Goal: Task Accomplishment & Management: Use online tool/utility

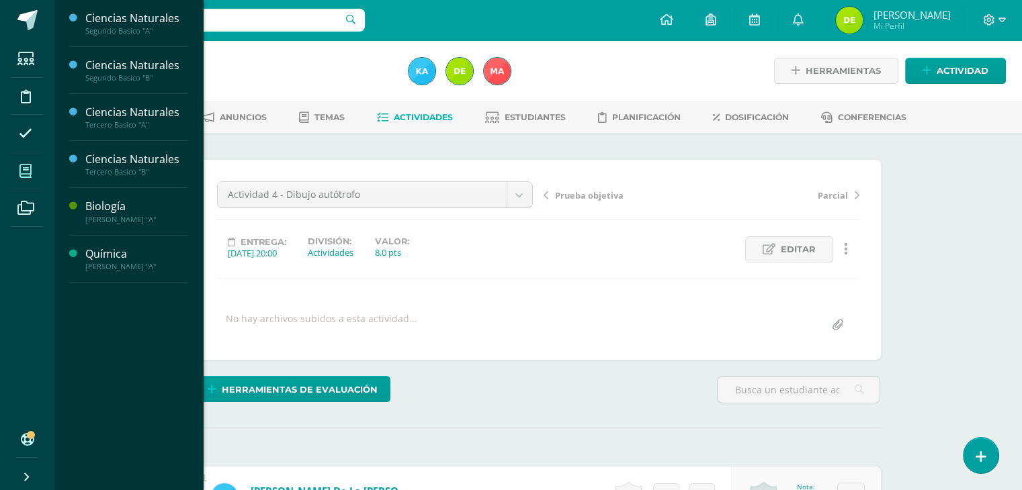
click at [27, 167] on icon at bounding box center [25, 171] width 12 height 13
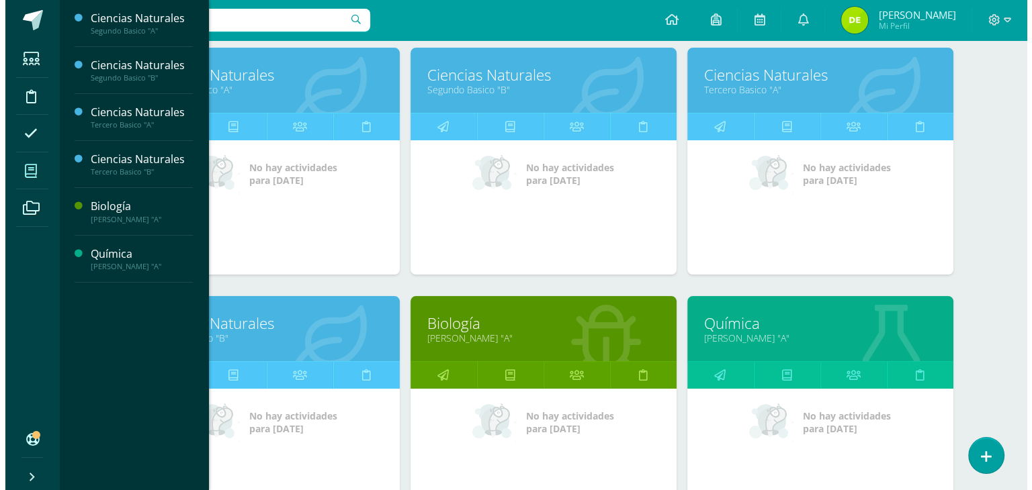
scroll to position [227, 0]
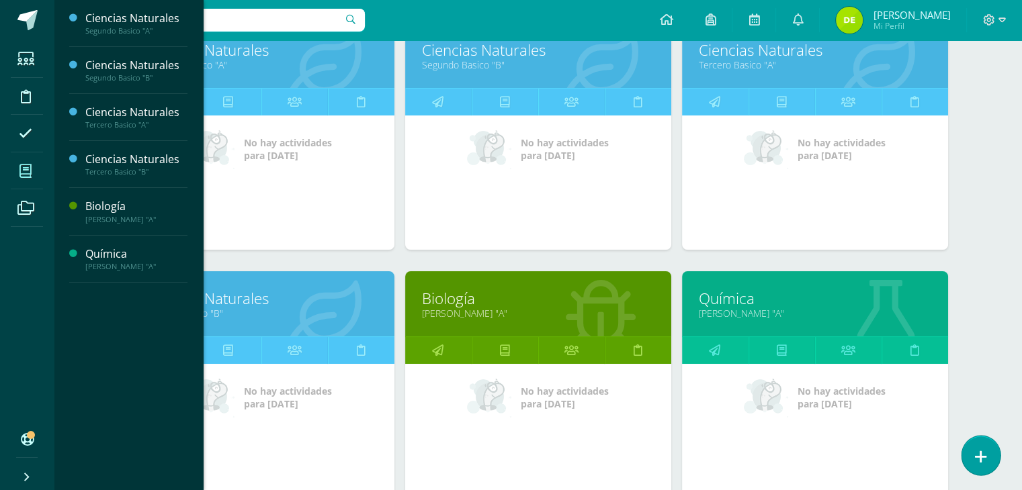
click at [984, 459] on icon at bounding box center [981, 456] width 12 height 15
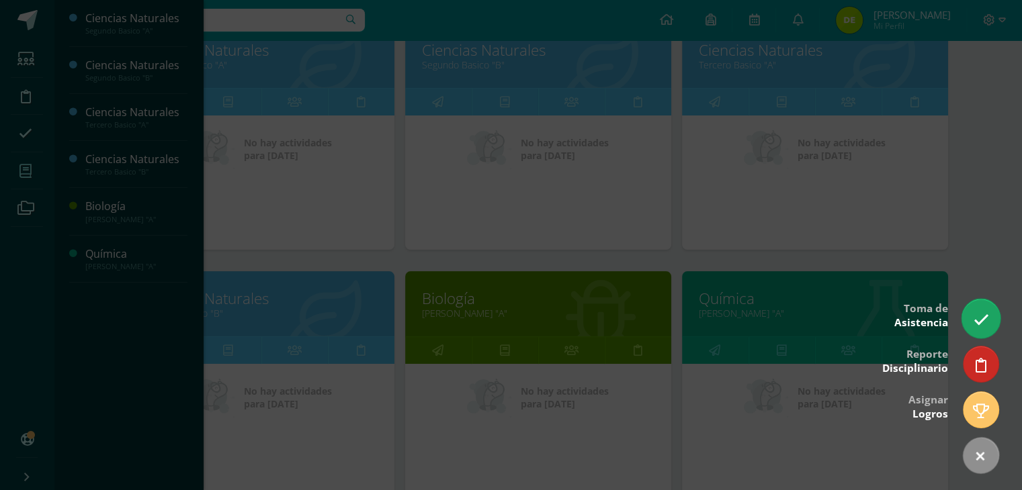
click at [983, 325] on icon at bounding box center [980, 319] width 15 height 15
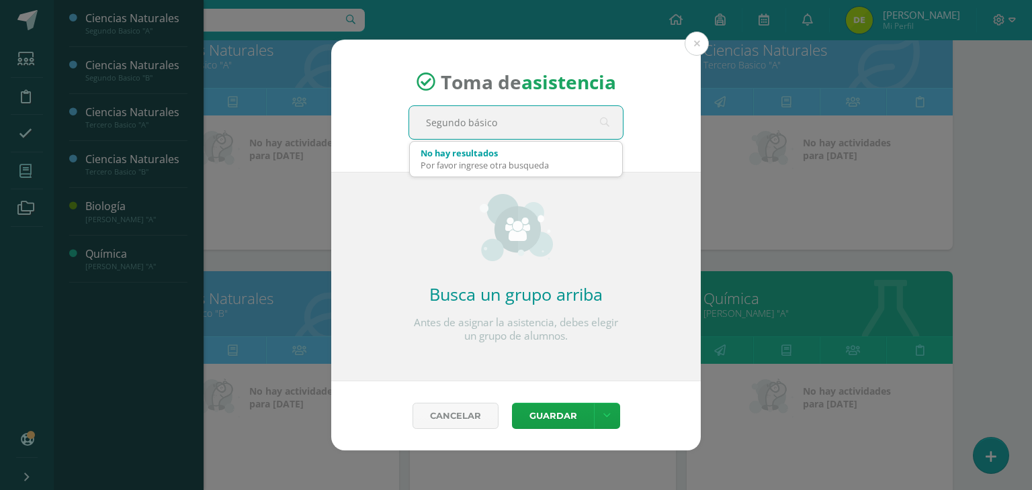
type input "Segundo básico"
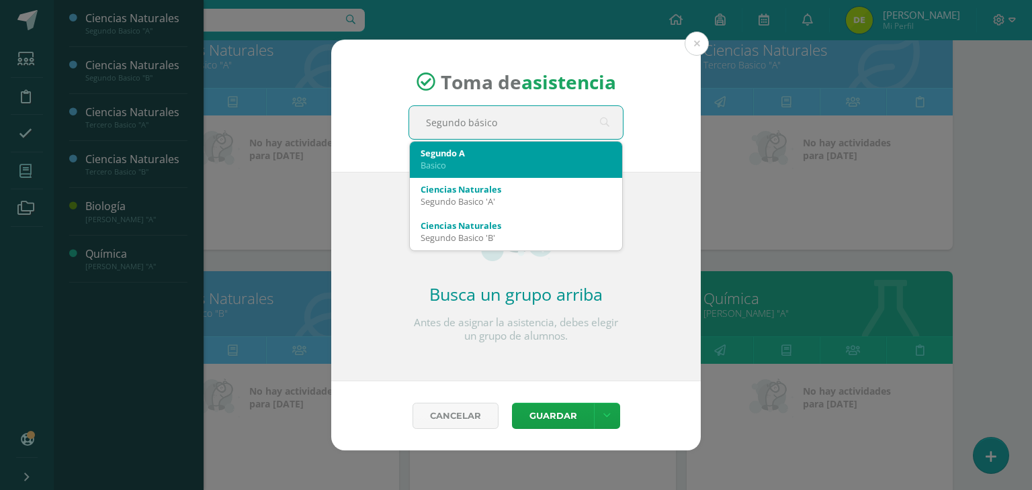
click at [529, 151] on div "Segundo A" at bounding box center [515, 153] width 191 height 12
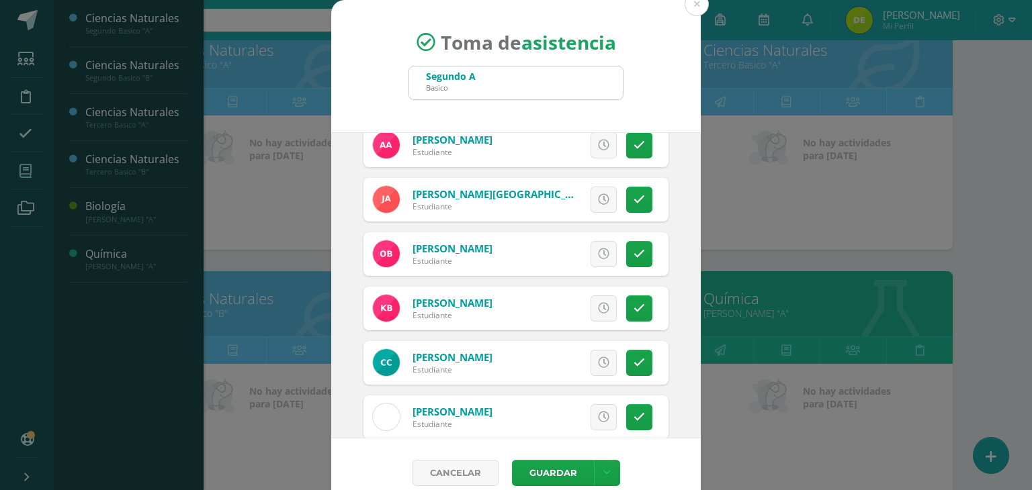
scroll to position [0, 0]
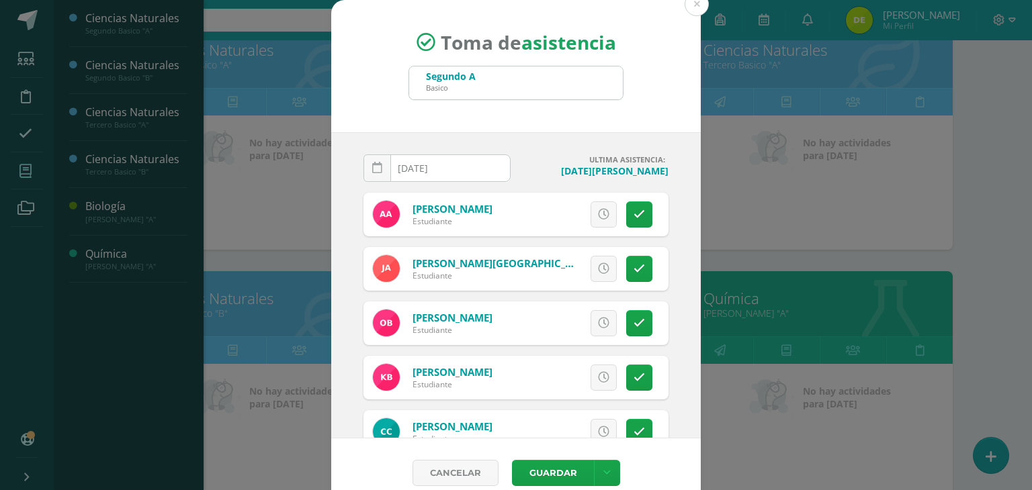
click at [454, 168] on input "[DATE]" at bounding box center [437, 168] width 146 height 26
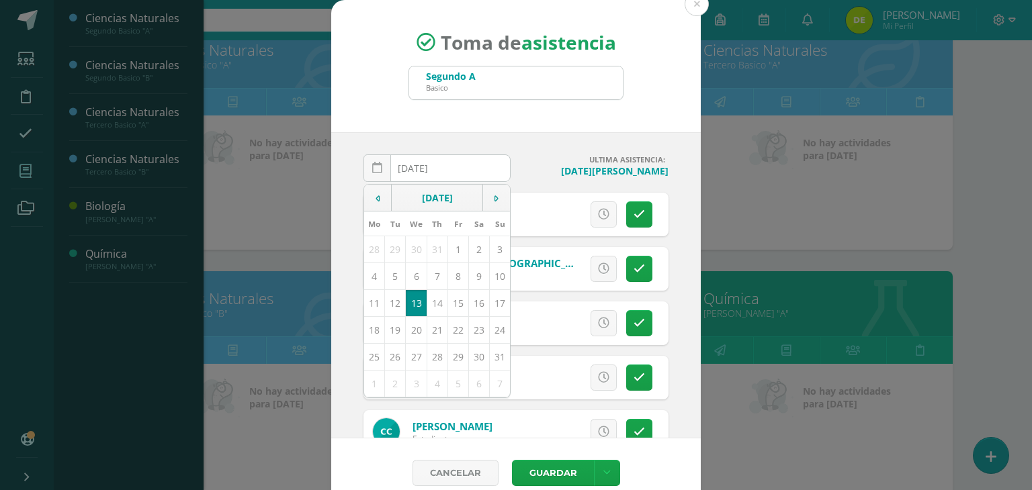
type input "2025-08-08"
click at [543, 163] on h4 "ULTIMA ASISTENCIA:" at bounding box center [594, 159] width 147 height 10
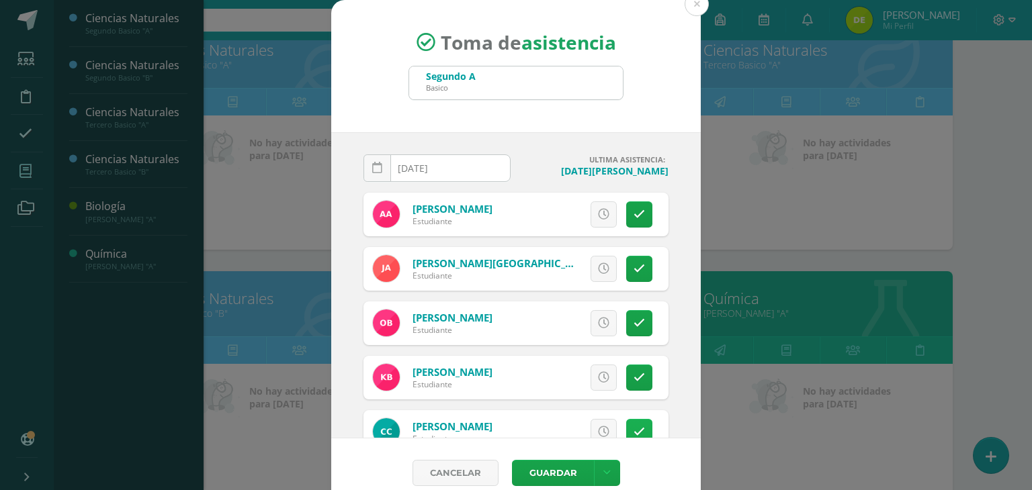
click at [629, 423] on link at bounding box center [639, 432] width 26 height 26
click at [546, 472] on button "Guardar" at bounding box center [553, 473] width 82 height 26
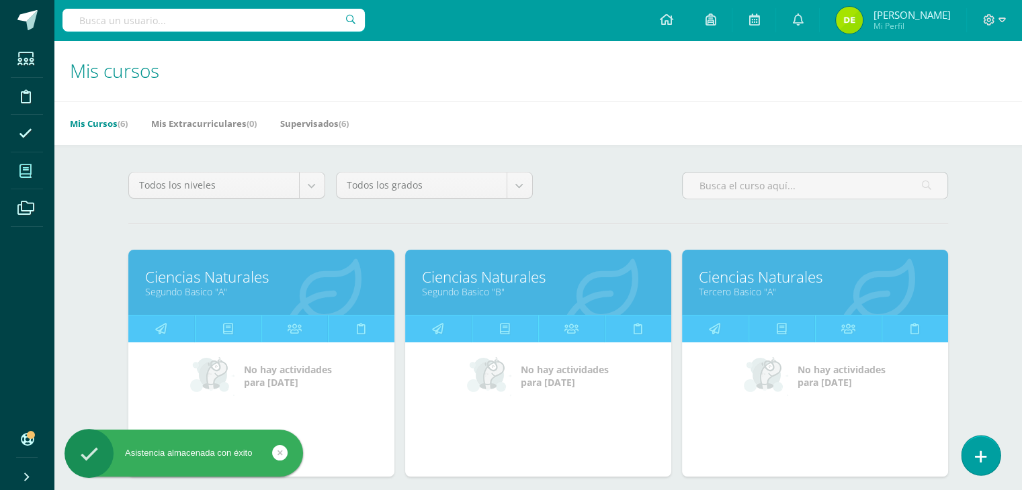
click at [981, 454] on icon at bounding box center [981, 456] width 12 height 15
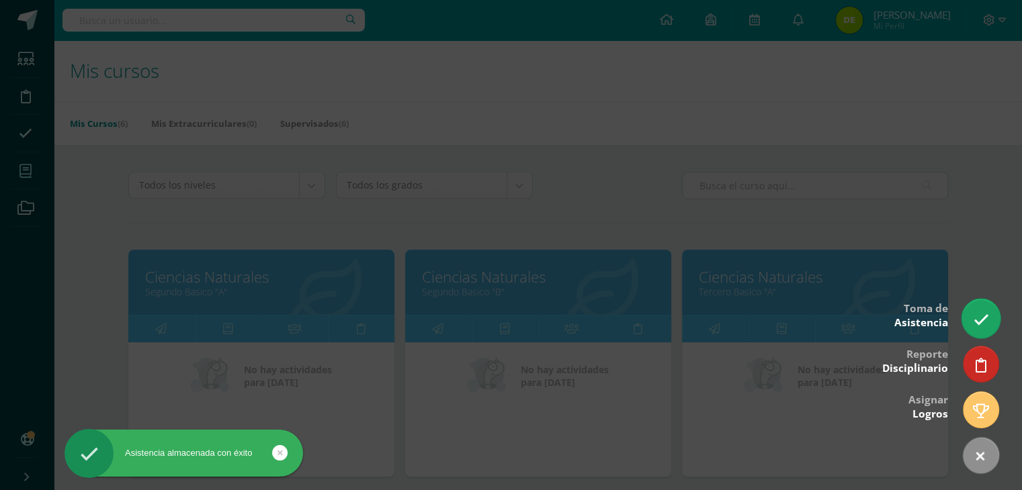
click at [977, 320] on icon at bounding box center [980, 319] width 15 height 15
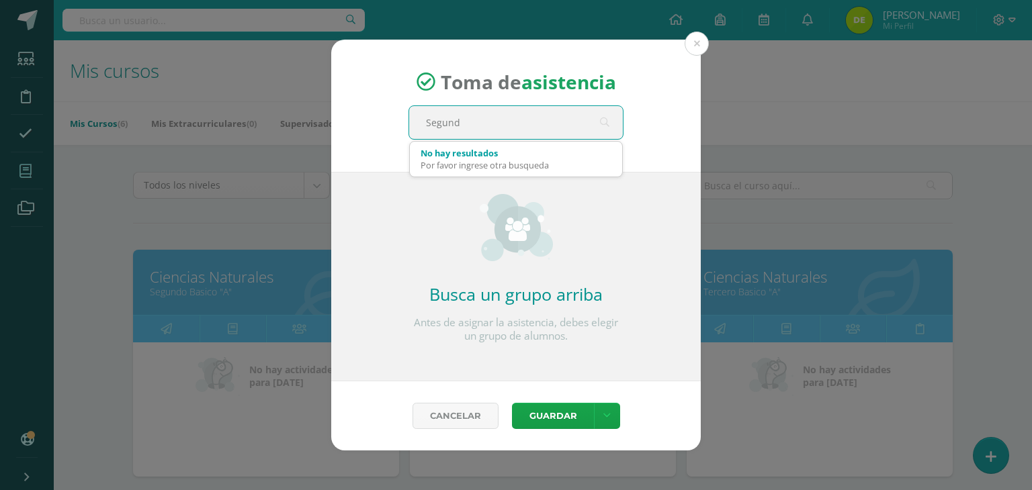
type input "Segundo"
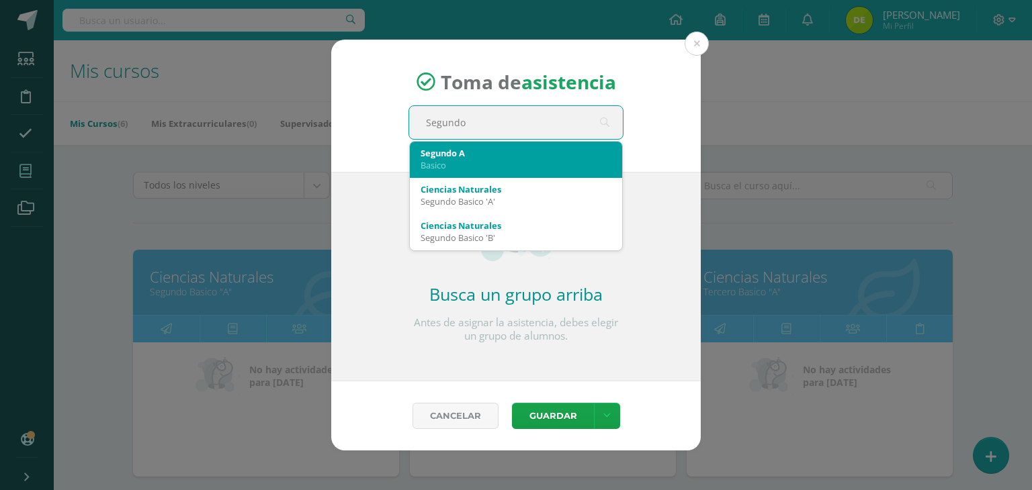
click at [519, 172] on div "Segundo A Basico" at bounding box center [515, 159] width 191 height 35
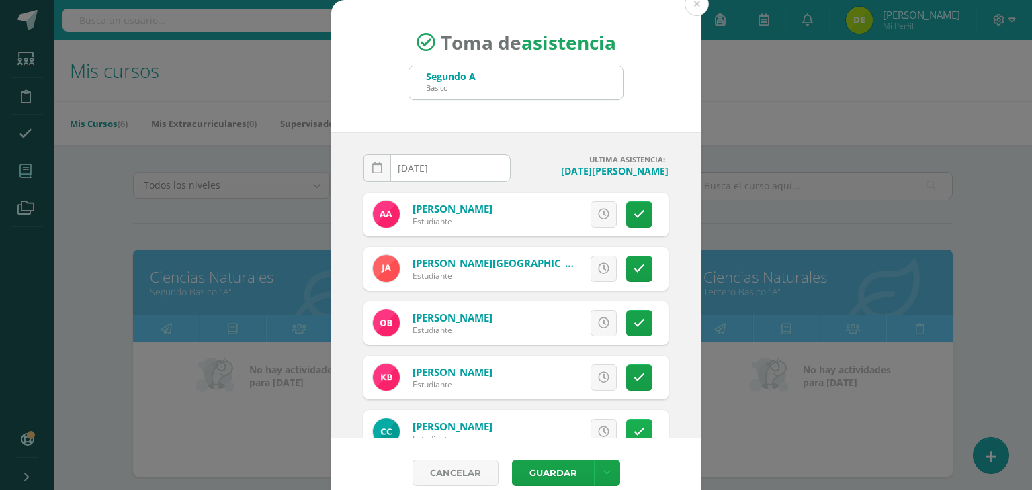
click at [630, 430] on link at bounding box center [639, 432] width 26 height 26
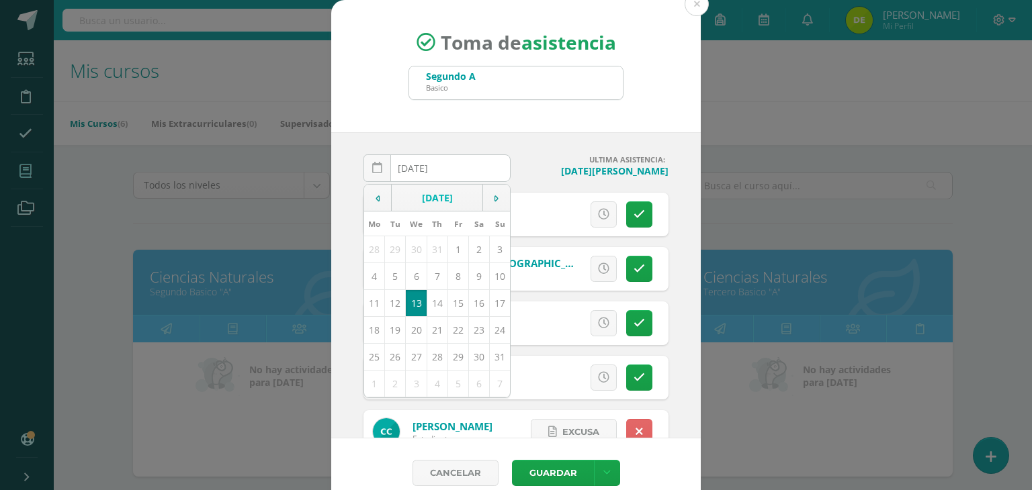
click at [453, 169] on input "[DATE]" at bounding box center [437, 168] width 146 height 26
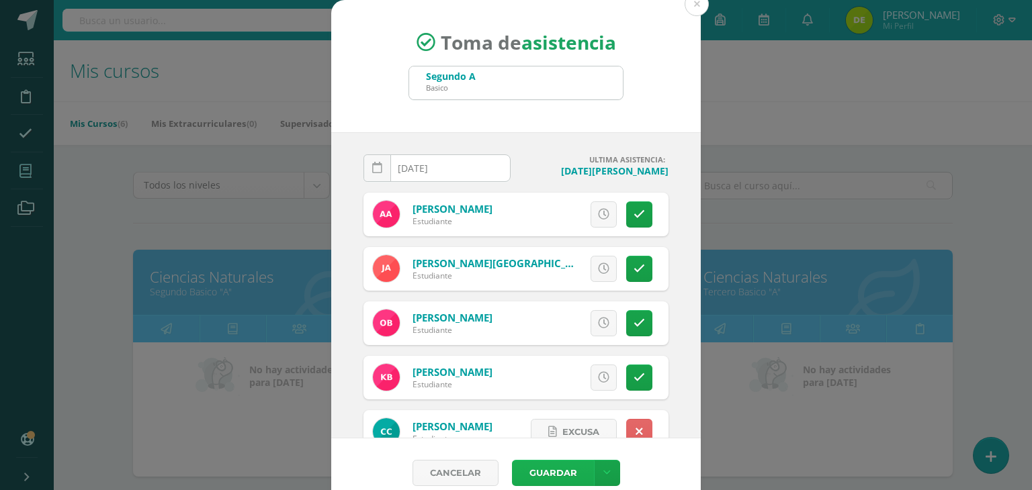
type input "2025-08-11"
click at [543, 468] on button "Guardar" at bounding box center [553, 473] width 82 height 26
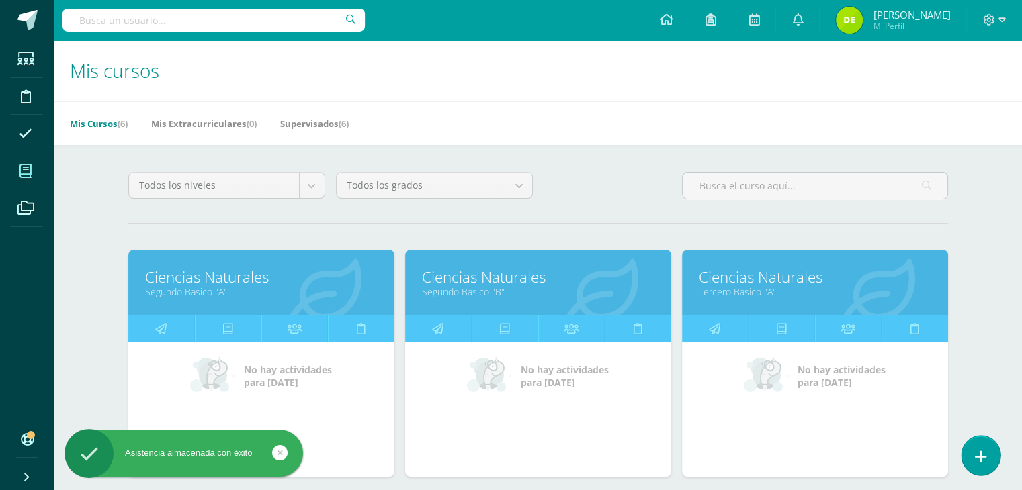
click at [979, 450] on icon at bounding box center [981, 456] width 12 height 15
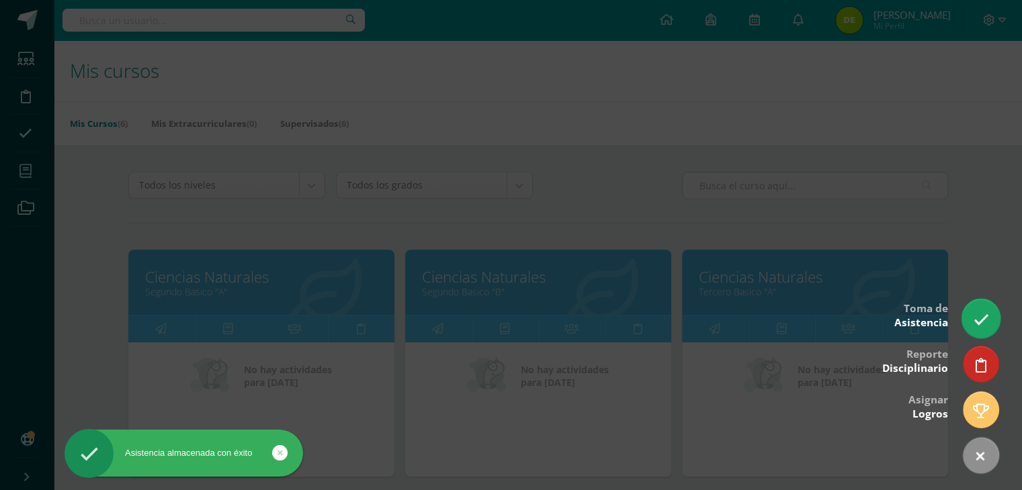
click at [978, 318] on icon at bounding box center [980, 319] width 15 height 15
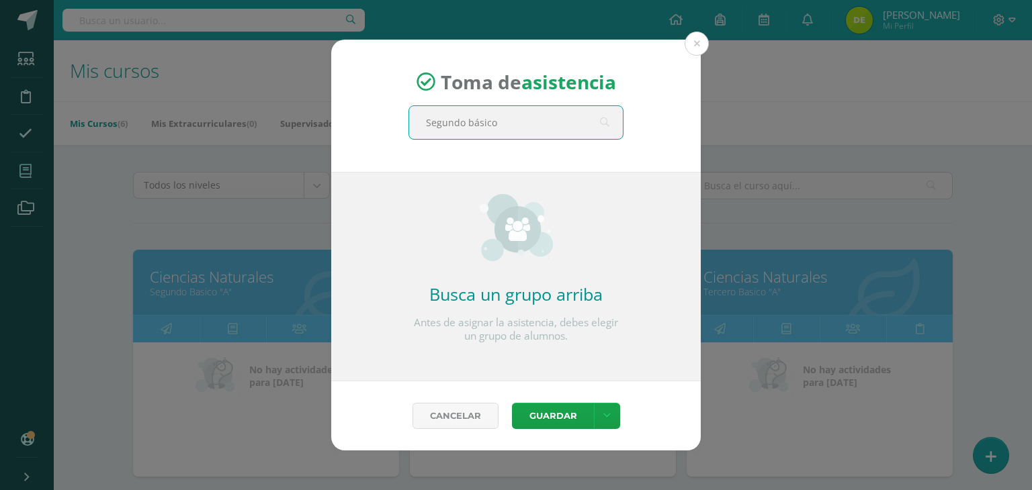
type input "Segundo básico"
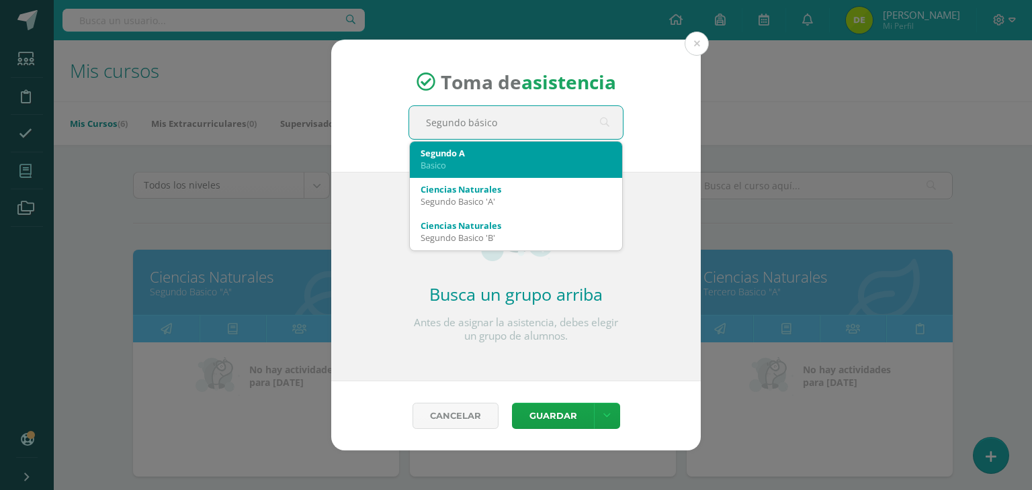
click at [467, 159] on div "Basico" at bounding box center [515, 165] width 191 height 12
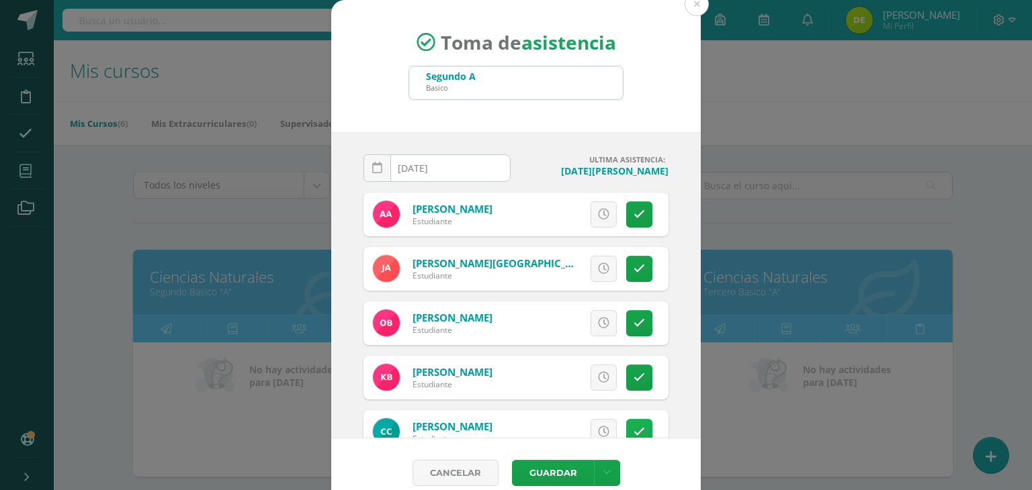
click at [627, 424] on link at bounding box center [639, 432] width 26 height 26
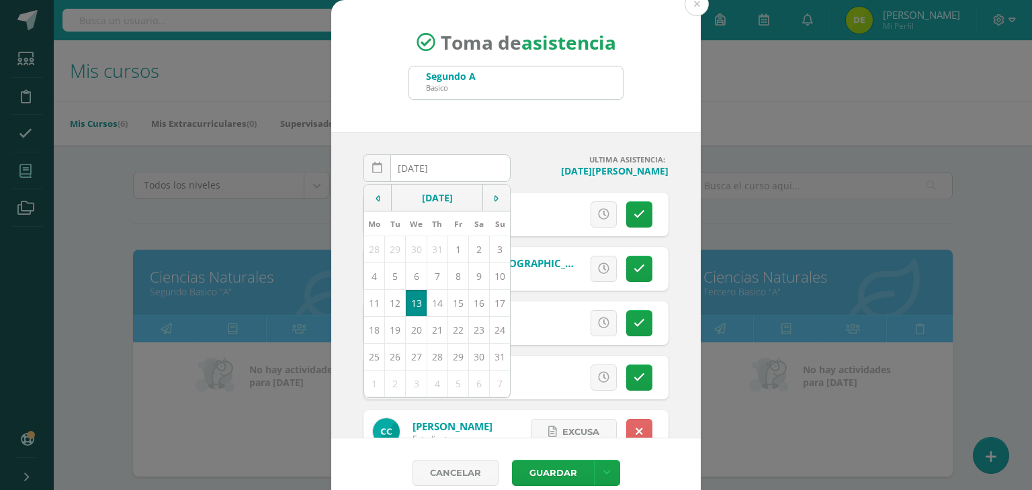
click at [459, 166] on input "[DATE]" at bounding box center [437, 168] width 146 height 26
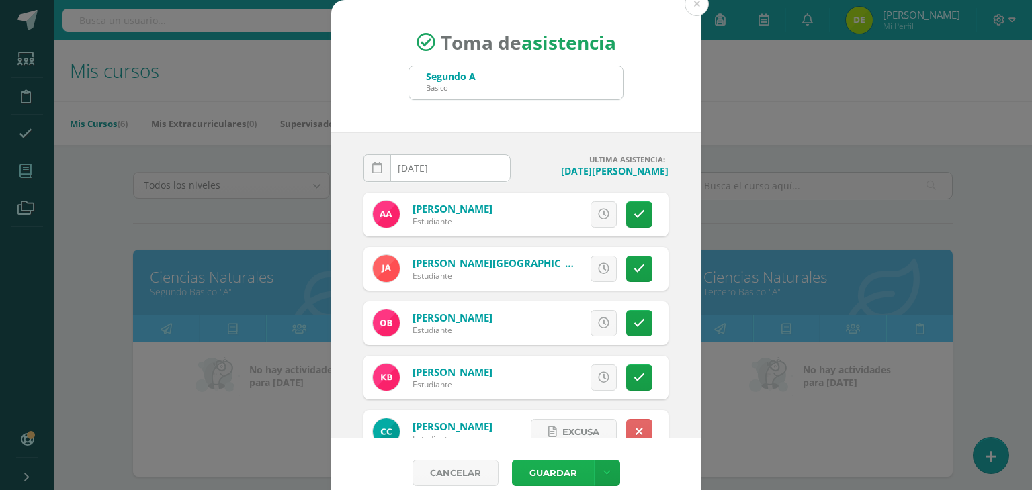
type input "2025-08-12"
click at [548, 468] on button "Guardar" at bounding box center [553, 473] width 82 height 26
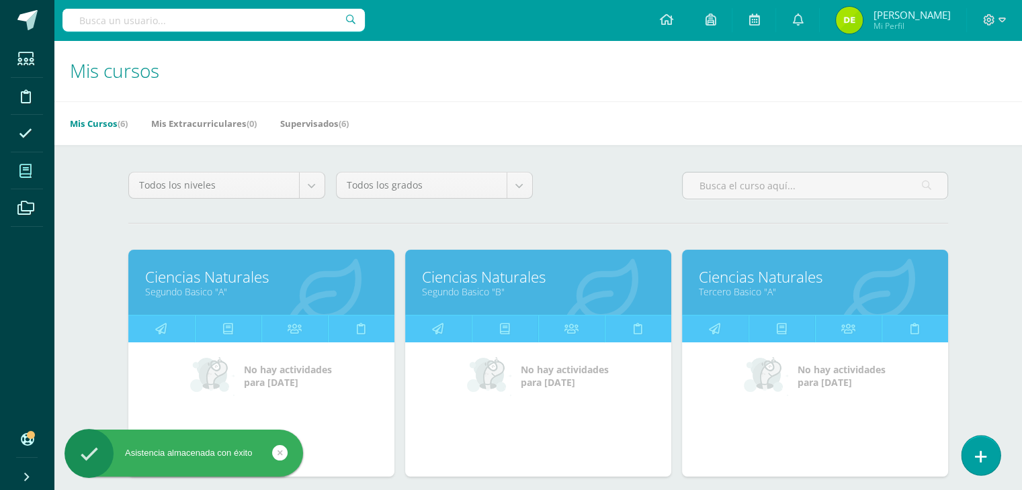
click at [983, 447] on link at bounding box center [980, 455] width 38 height 39
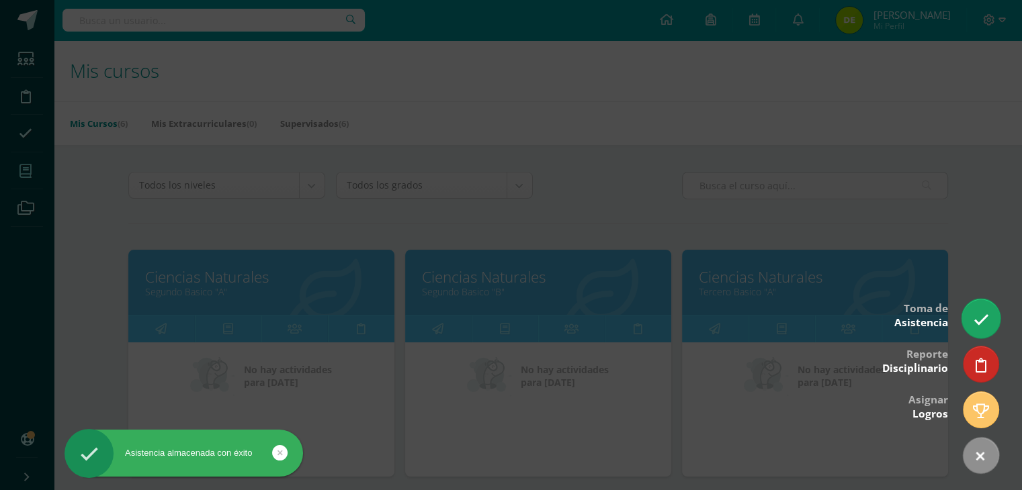
click at [974, 318] on icon at bounding box center [980, 319] width 15 height 15
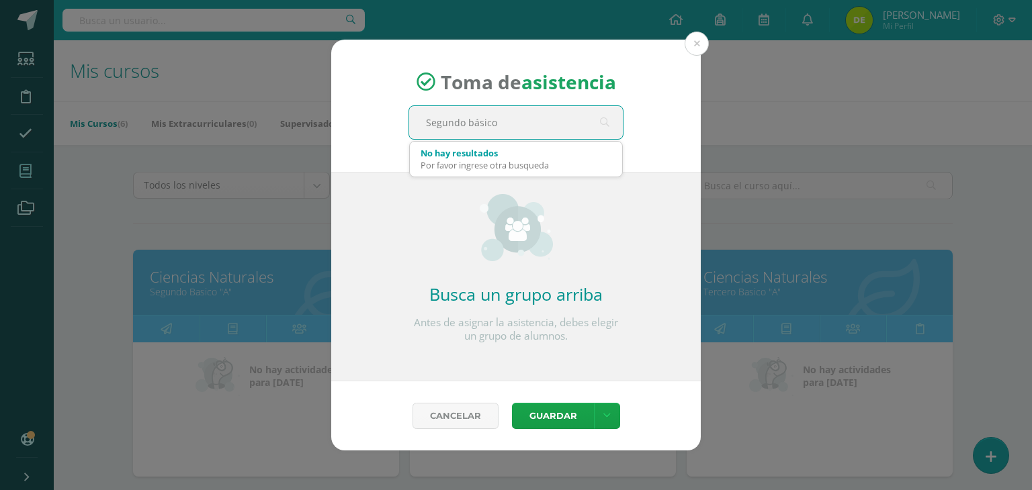
type input "Segundo básico"
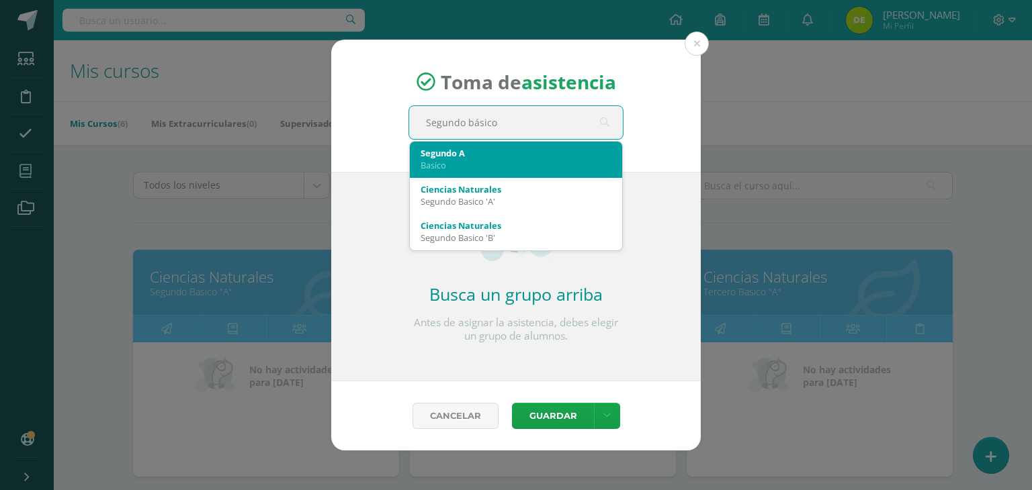
click at [487, 163] on div "Basico" at bounding box center [515, 165] width 191 height 12
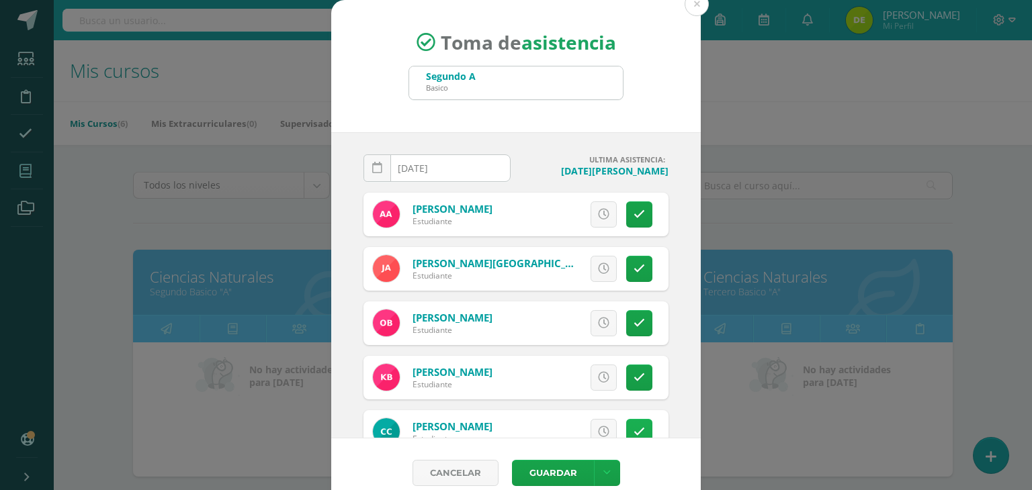
click at [626, 422] on link at bounding box center [639, 432] width 26 height 26
click at [548, 468] on button "Guardar" at bounding box center [553, 473] width 82 height 26
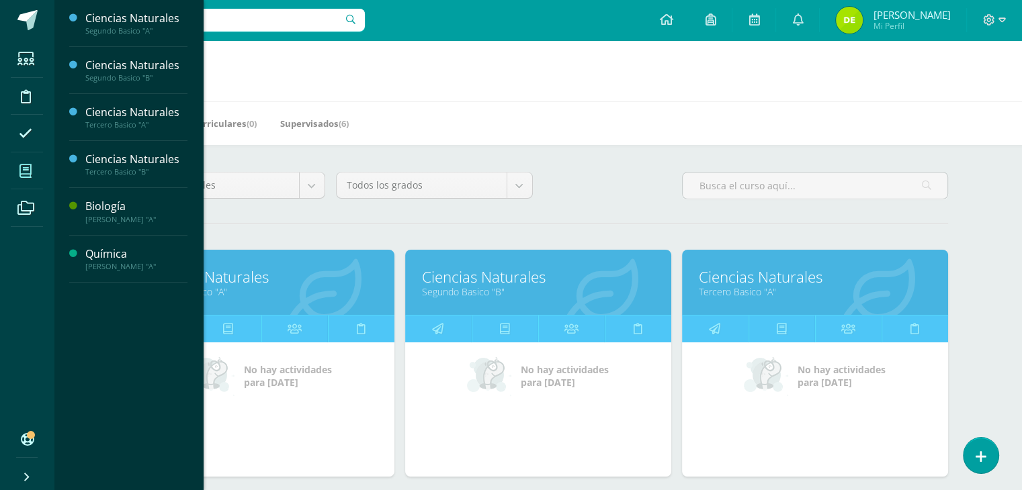
click at [25, 167] on icon at bounding box center [25, 171] width 12 height 13
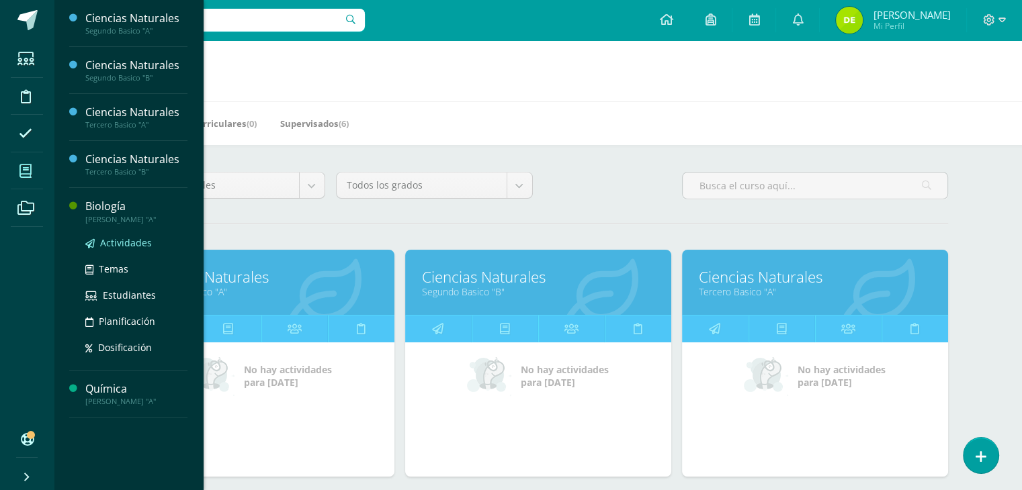
click at [132, 244] on span "Actividades" at bounding box center [126, 242] width 52 height 13
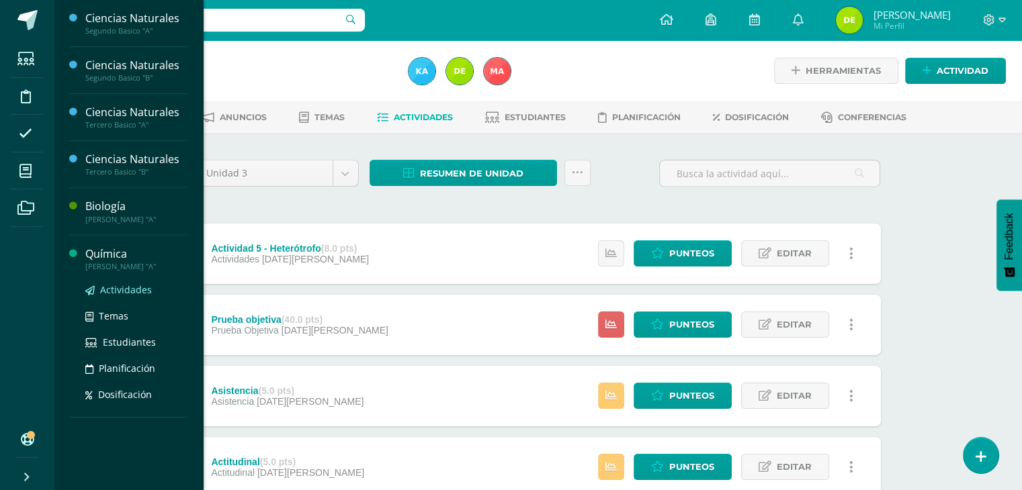
click at [111, 287] on span "Actividades" at bounding box center [126, 289] width 52 height 13
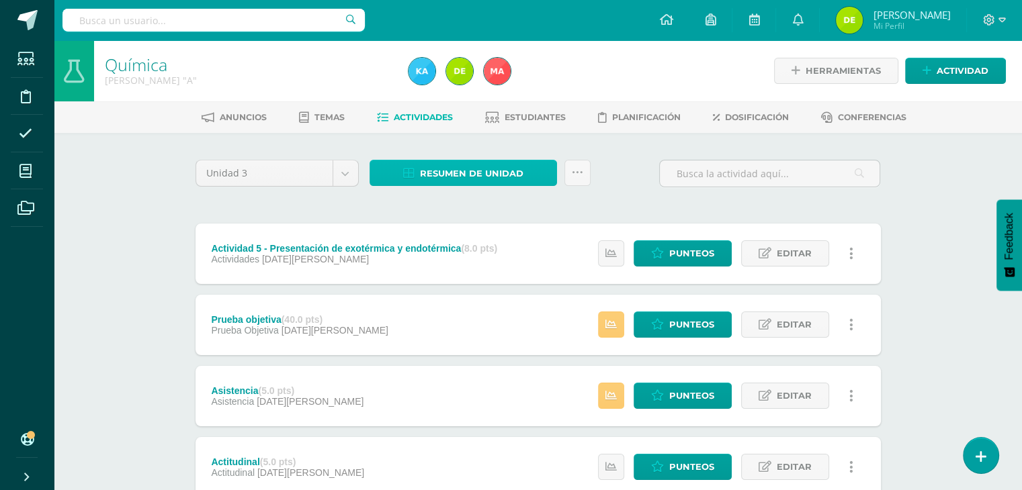
click at [498, 178] on span "Resumen de unidad" at bounding box center [471, 173] width 103 height 25
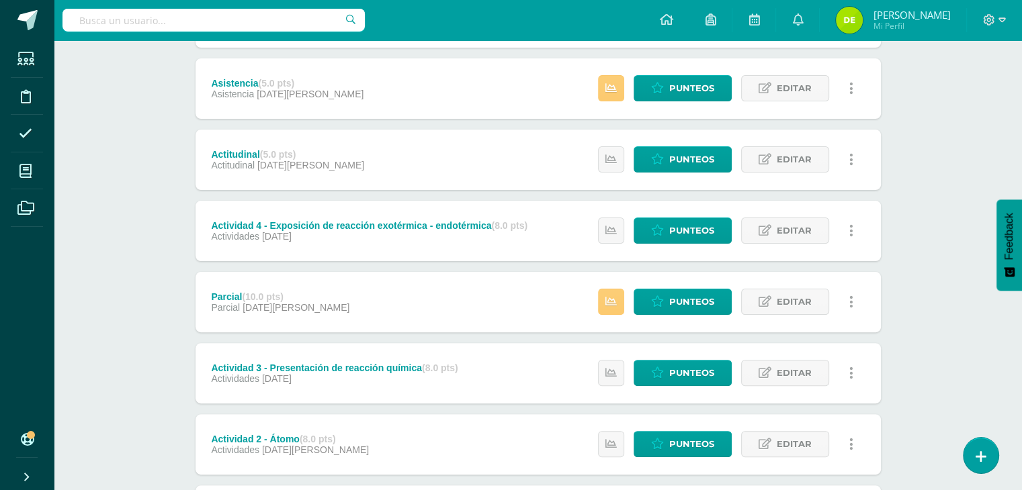
scroll to position [311, 0]
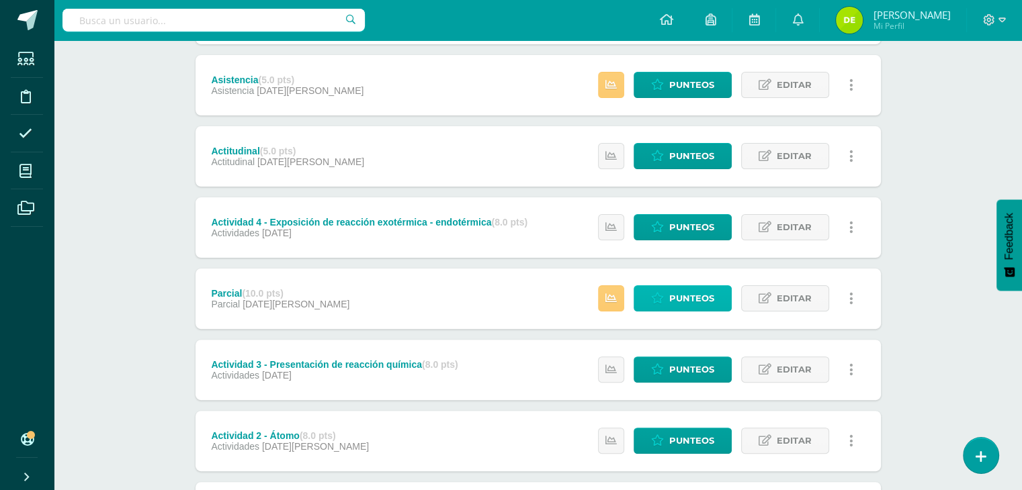
click at [695, 303] on span "Punteos" at bounding box center [691, 298] width 45 height 25
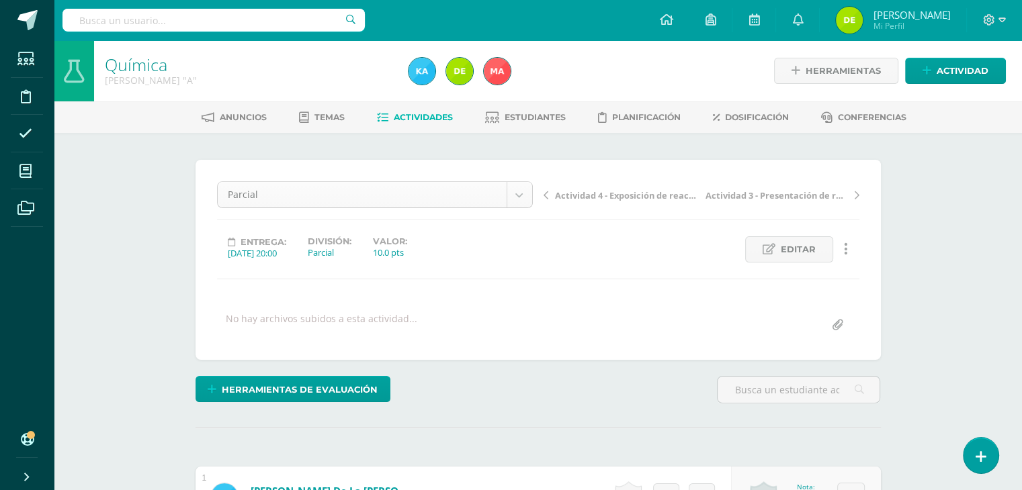
scroll to position [17, 0]
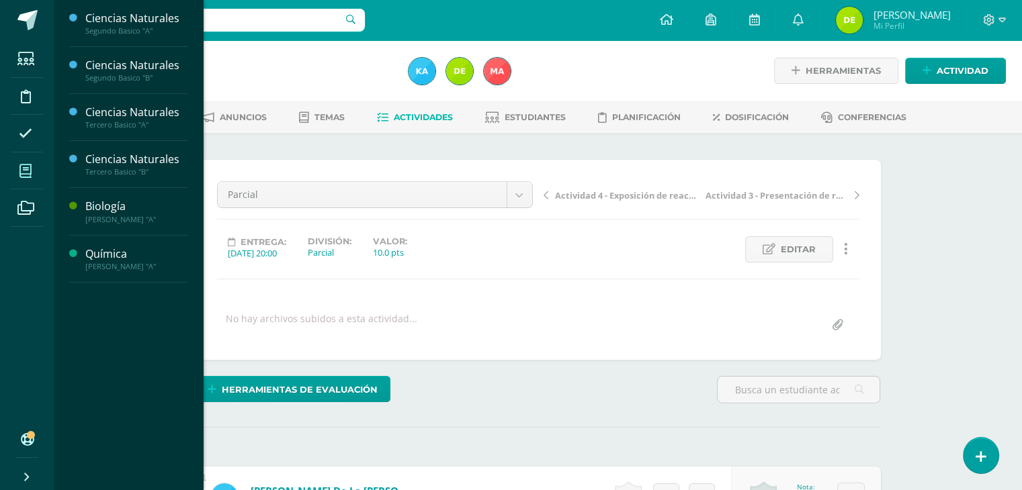
click at [120, 291] on span "Actividades" at bounding box center [126, 289] width 52 height 13
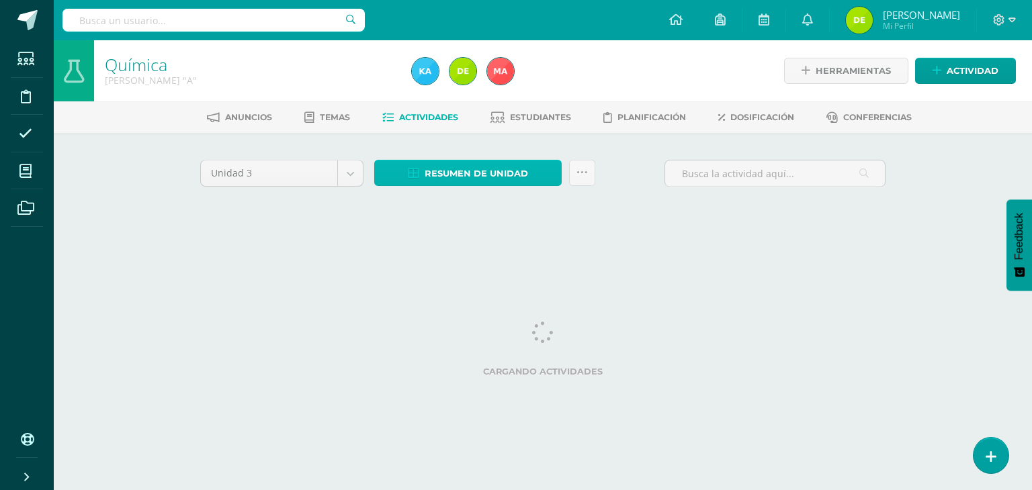
click at [492, 167] on span "Resumen de unidad" at bounding box center [475, 173] width 103 height 25
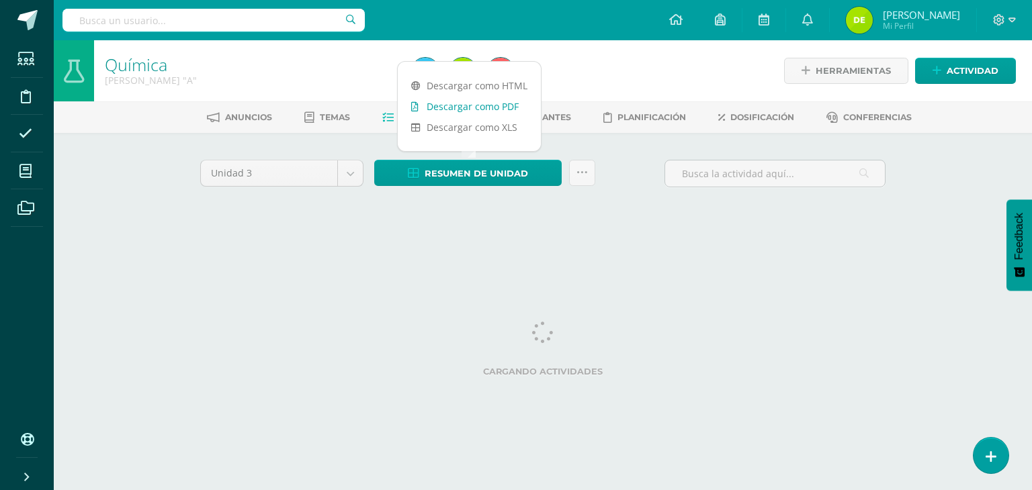
click at [506, 102] on link "Descargar como PDF" at bounding box center [469, 106] width 143 height 21
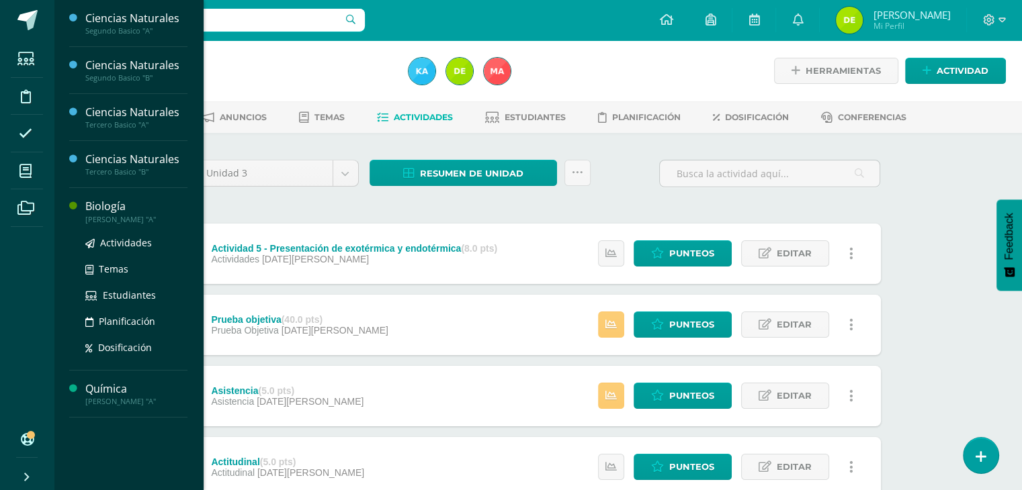
click at [113, 251] on ul "Actividades Temas Estudiantes Planificación Dosificación" at bounding box center [136, 295] width 102 height 120
click at [118, 239] on span "Actividades" at bounding box center [126, 242] width 52 height 13
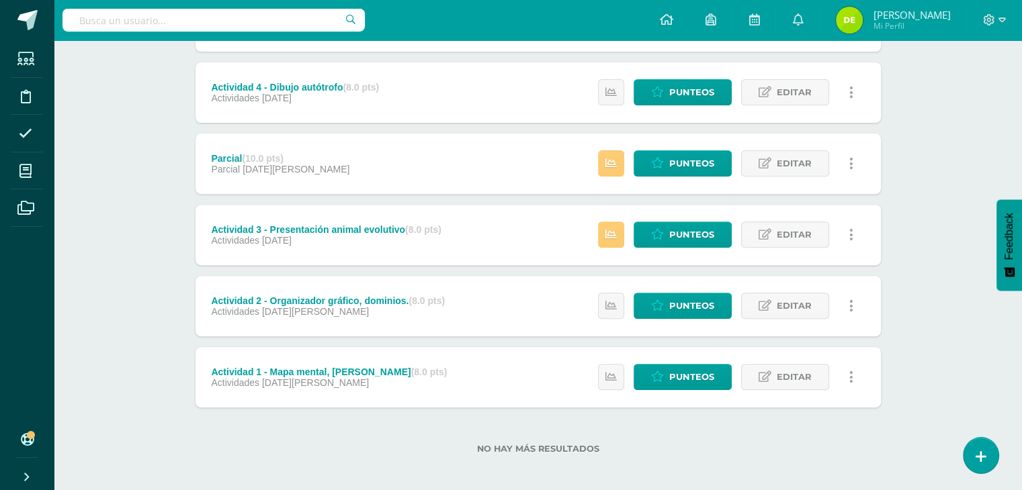
scroll to position [453, 0]
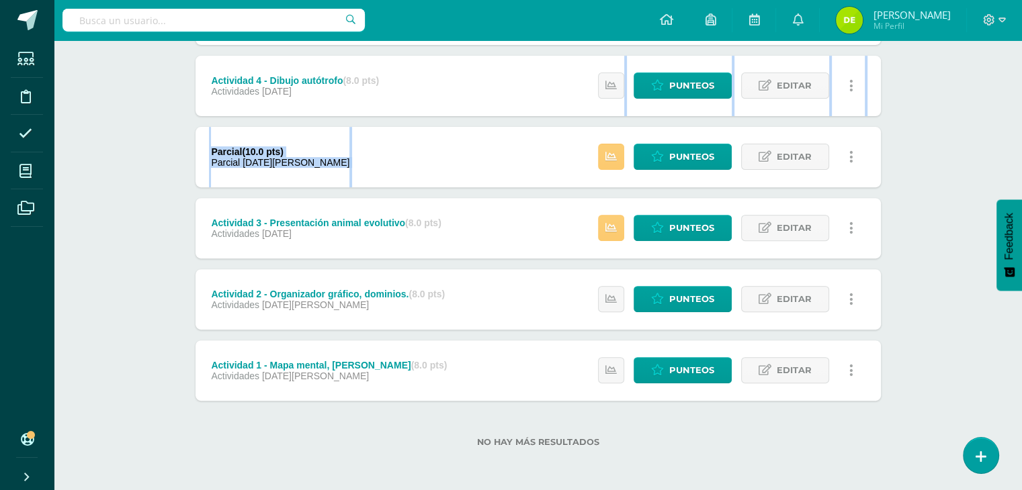
drag, startPoint x: 1031, startPoint y: 431, endPoint x: 1028, endPoint y: 124, distance: 306.3
click at [1022, 124] on html "Estudiantes Disciplina Asistencia Mis cursos Archivos Soporte Ayuda Reportar un…" at bounding box center [511, 18] width 1022 height 943
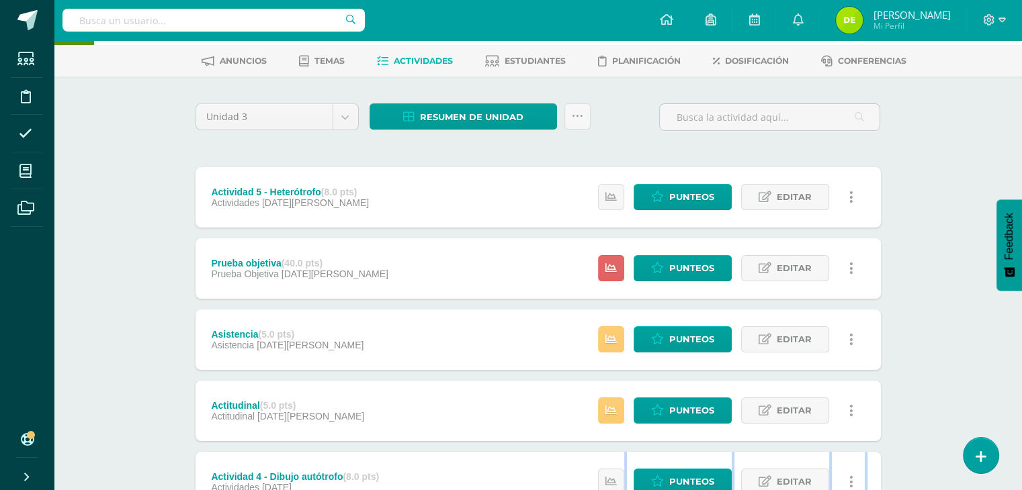
scroll to position [48, 0]
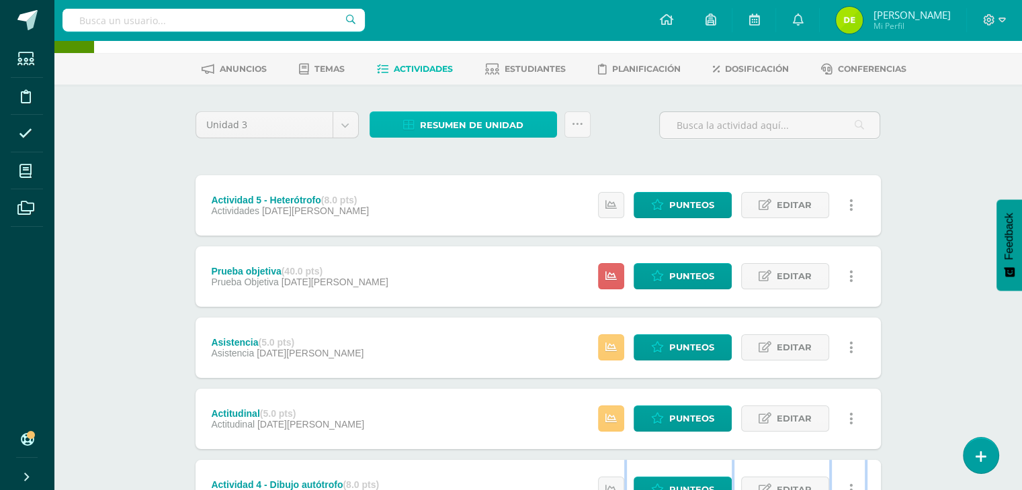
click at [471, 118] on span "Resumen de unidad" at bounding box center [471, 125] width 103 height 25
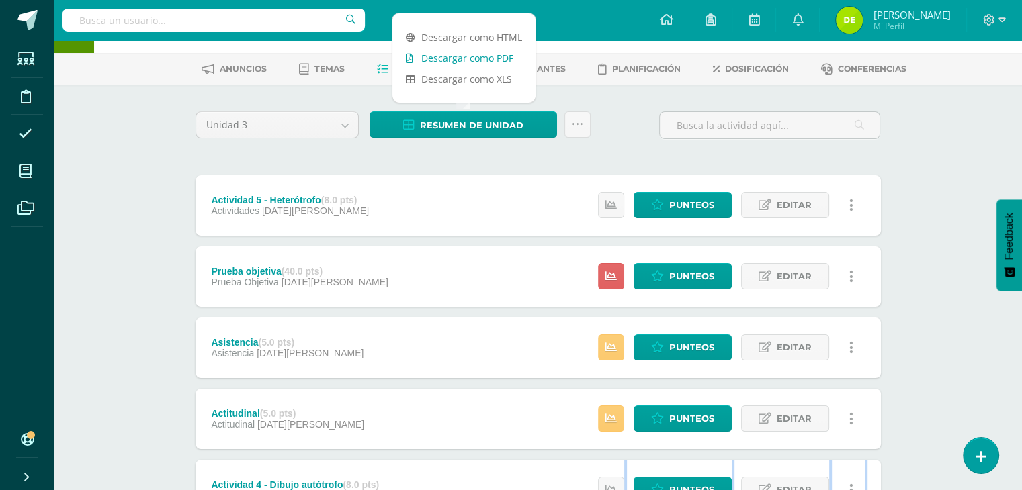
click at [484, 54] on link "Descargar como PDF" at bounding box center [463, 58] width 143 height 21
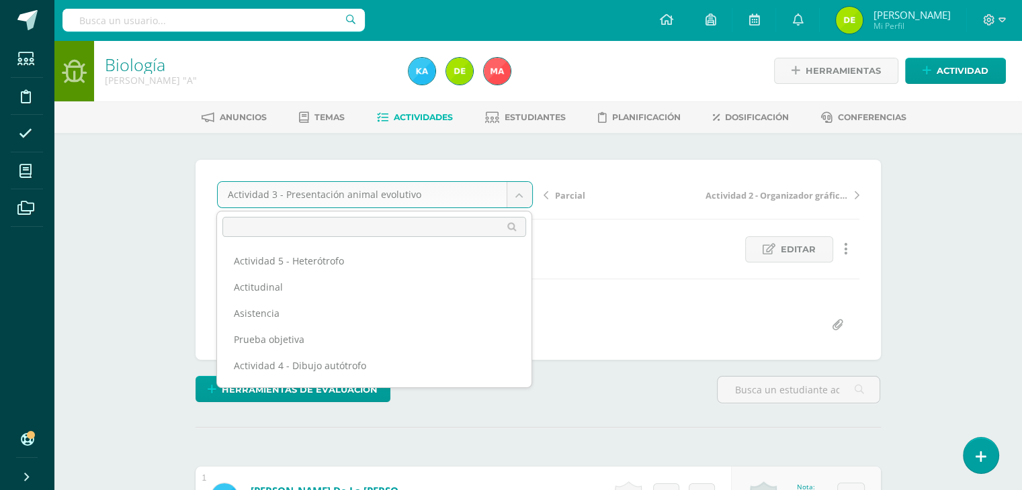
scroll to position [1, 0]
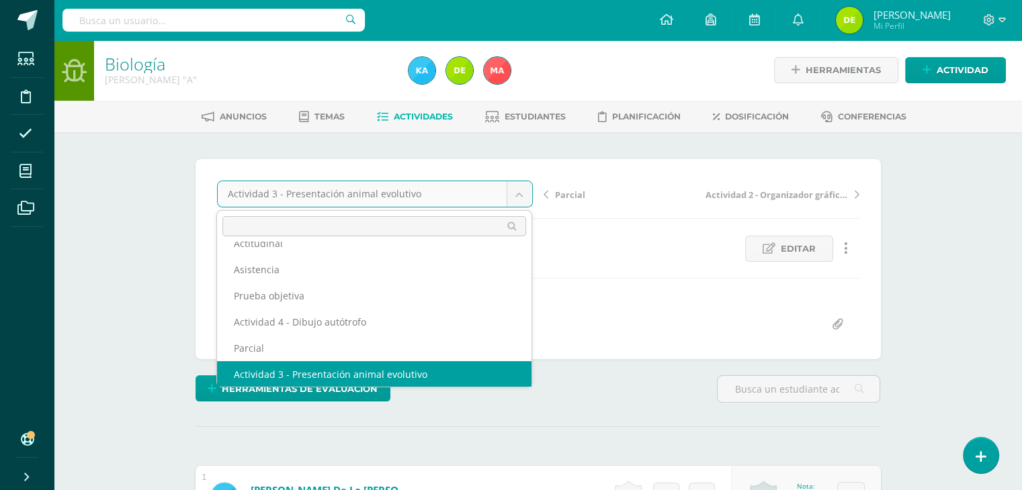
scroll to position [32, 0]
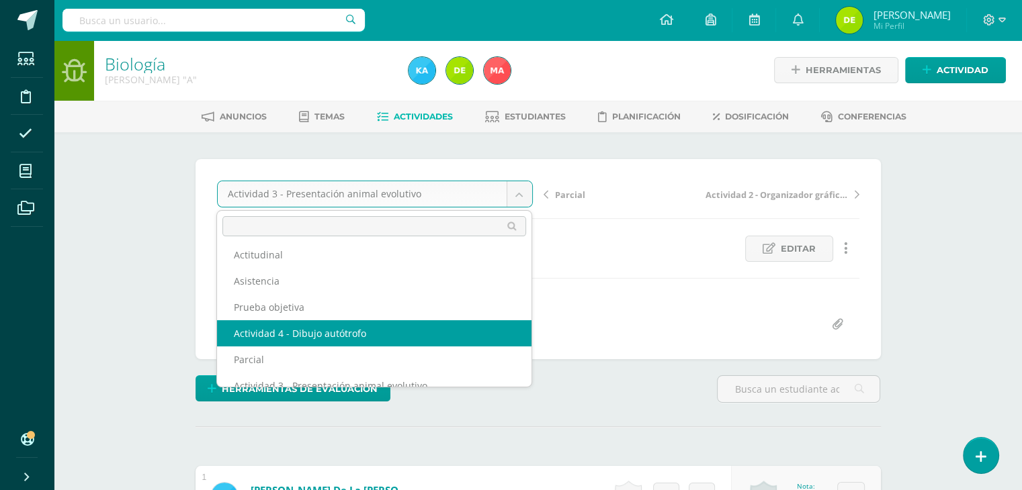
select select "/dashboard/teacher/grade-activity/120497/"
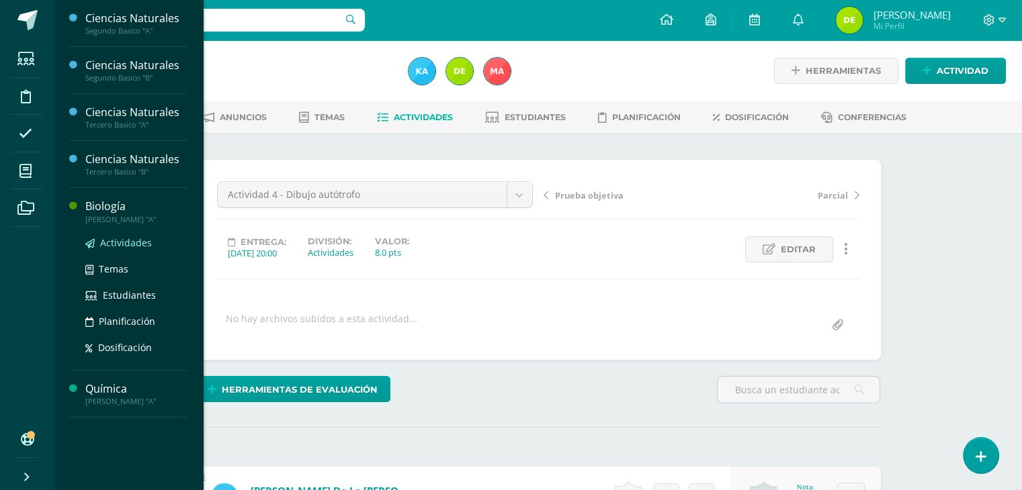
click at [118, 240] on span "Actividades" at bounding box center [126, 242] width 52 height 13
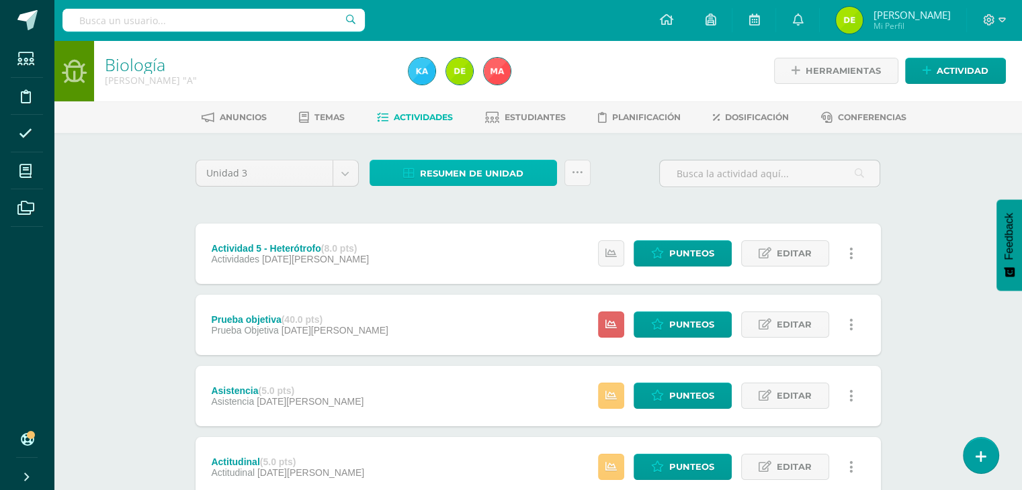
click at [493, 175] on span "Resumen de unidad" at bounding box center [471, 173] width 103 height 25
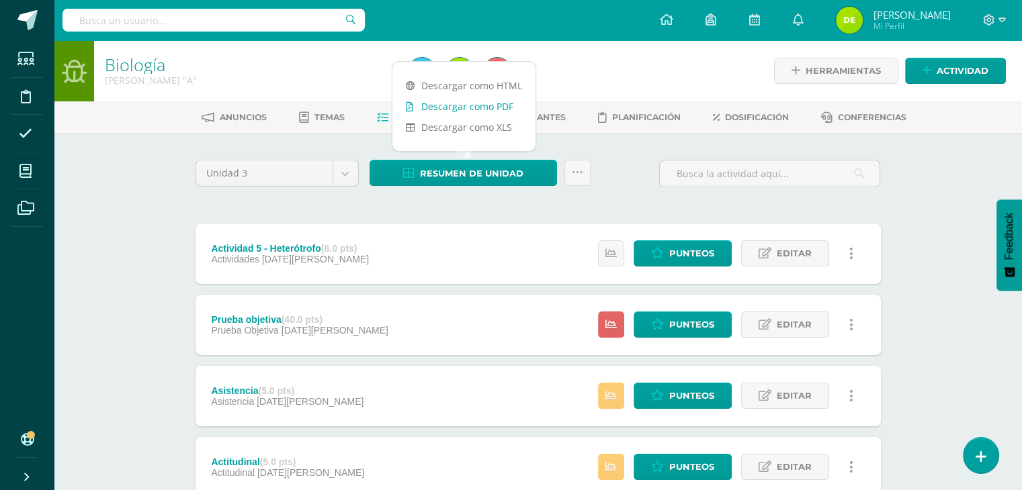
click at [484, 106] on link "Descargar como PDF" at bounding box center [463, 106] width 143 height 21
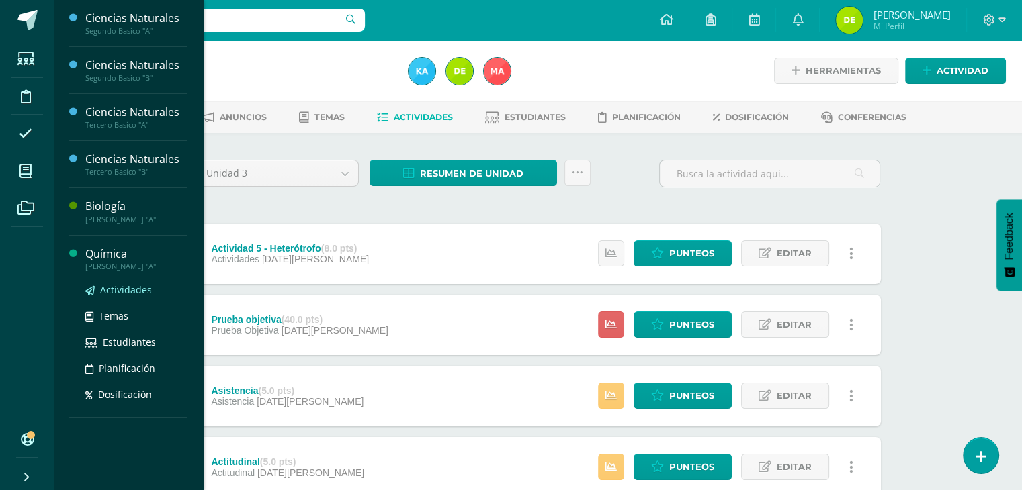
click at [120, 288] on span "Actividades" at bounding box center [126, 289] width 52 height 13
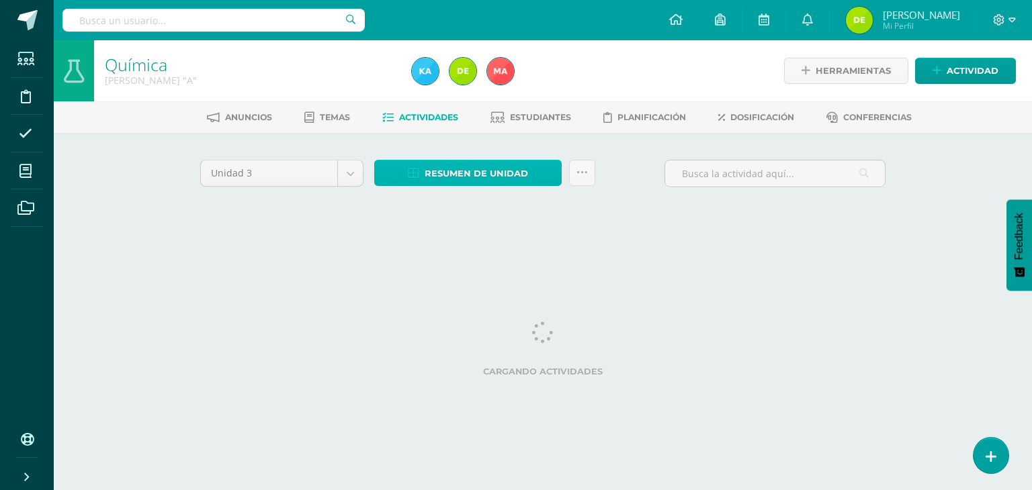
click at [517, 171] on span "Resumen de unidad" at bounding box center [475, 173] width 103 height 25
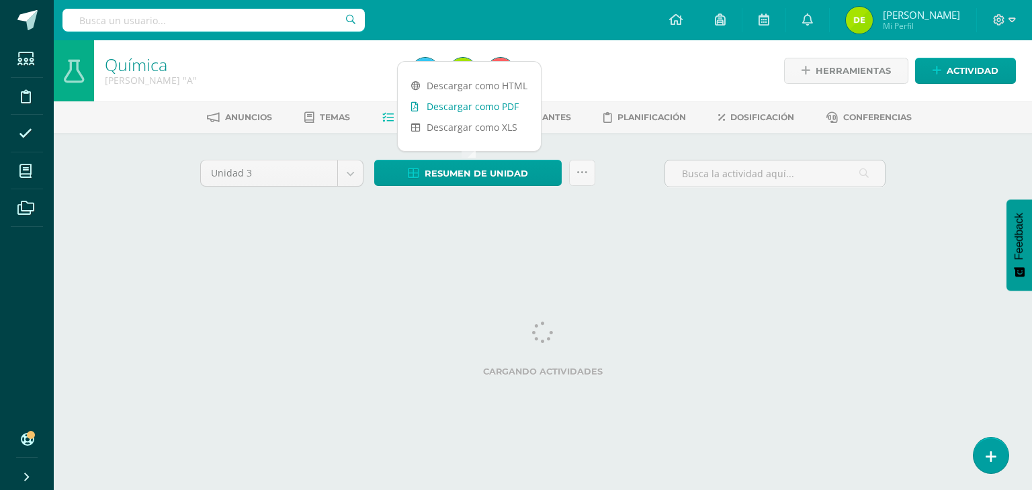
click at [462, 107] on link "Descargar como PDF" at bounding box center [469, 106] width 143 height 21
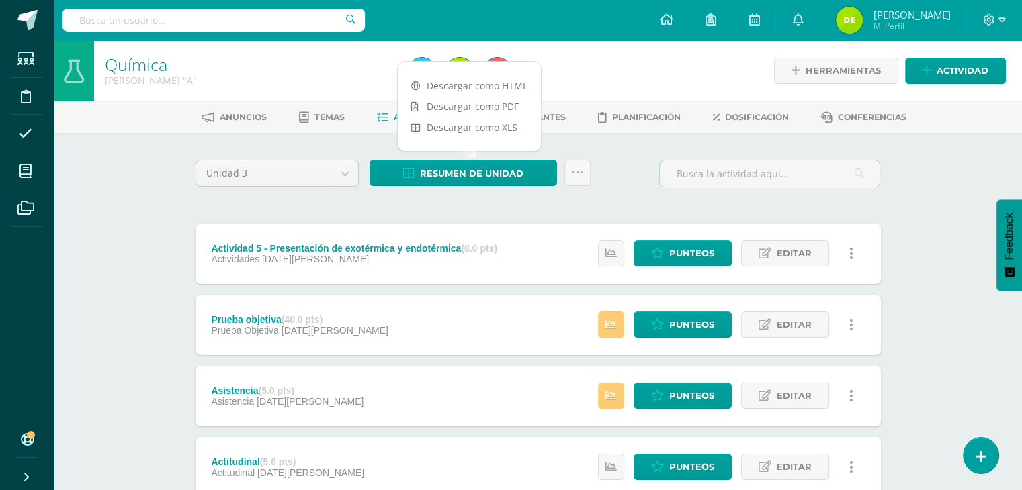
click at [626, 165] on div "Unidad 3 Unidad 1 Unidad 2 Unidad 3 Unidad 4 Resumen de unidad Subir actividade…" at bounding box center [538, 179] width 696 height 38
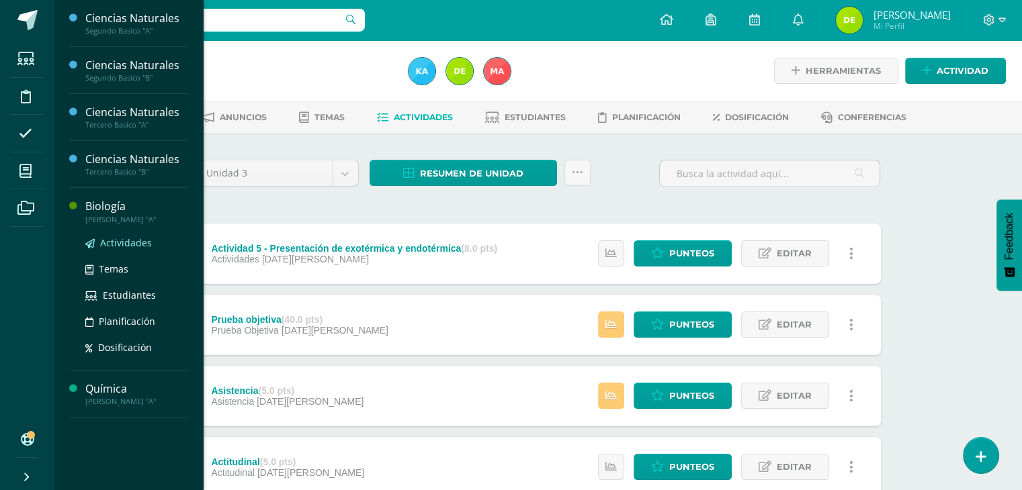
click at [124, 246] on span "Actividades" at bounding box center [126, 242] width 52 height 13
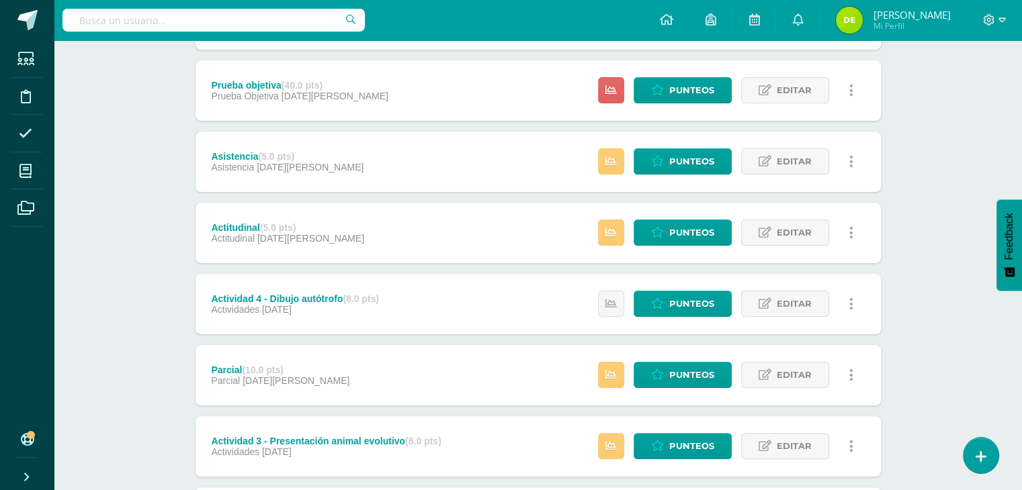
scroll to position [236, 0]
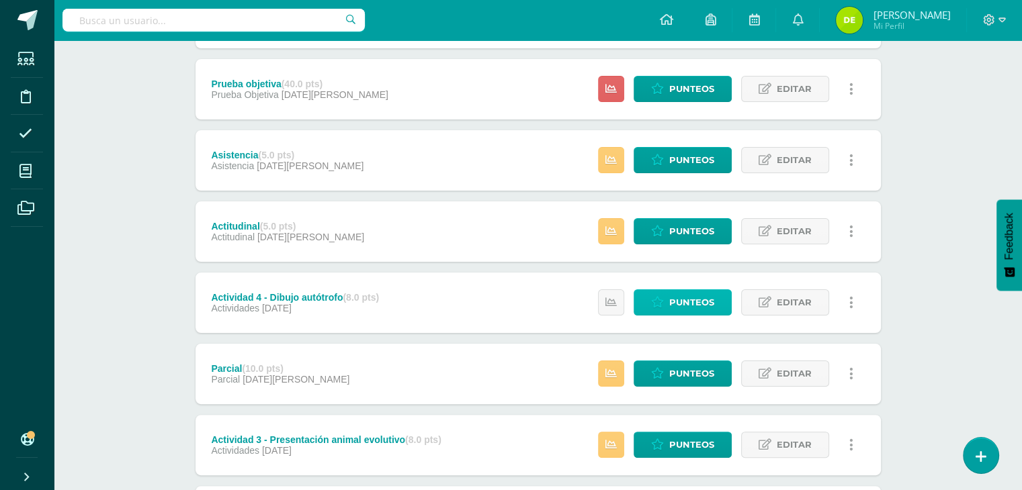
click at [701, 294] on span "Punteos" at bounding box center [691, 302] width 45 height 25
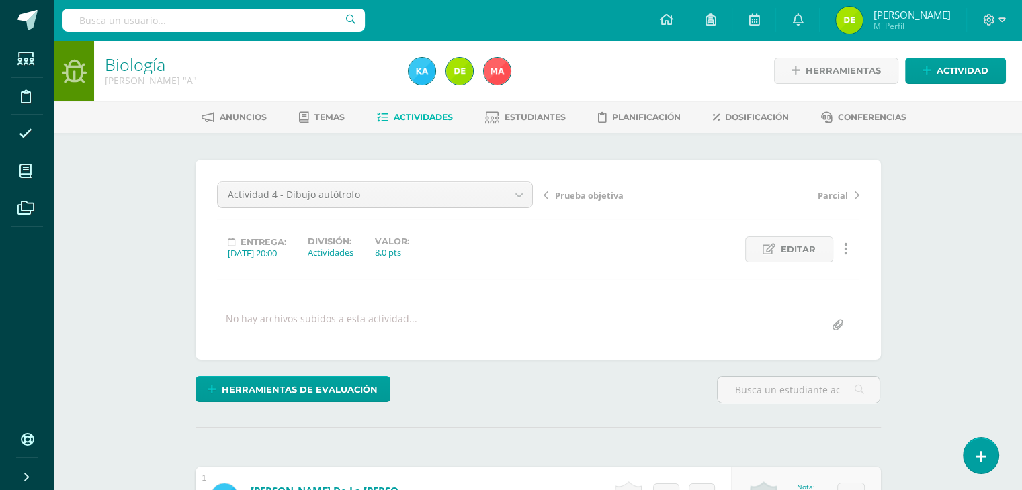
drag, startPoint x: 705, startPoint y: 287, endPoint x: 692, endPoint y: 293, distance: 14.1
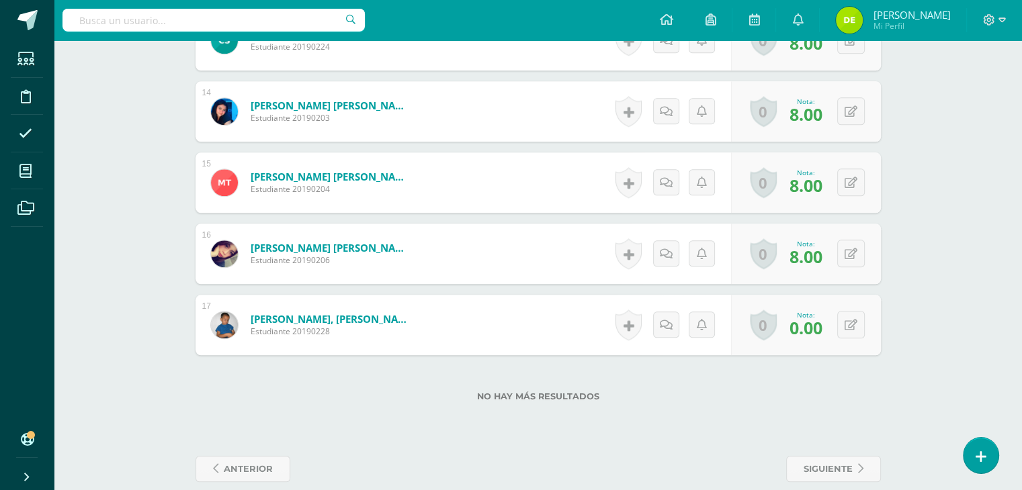
scroll to position [1330, 0]
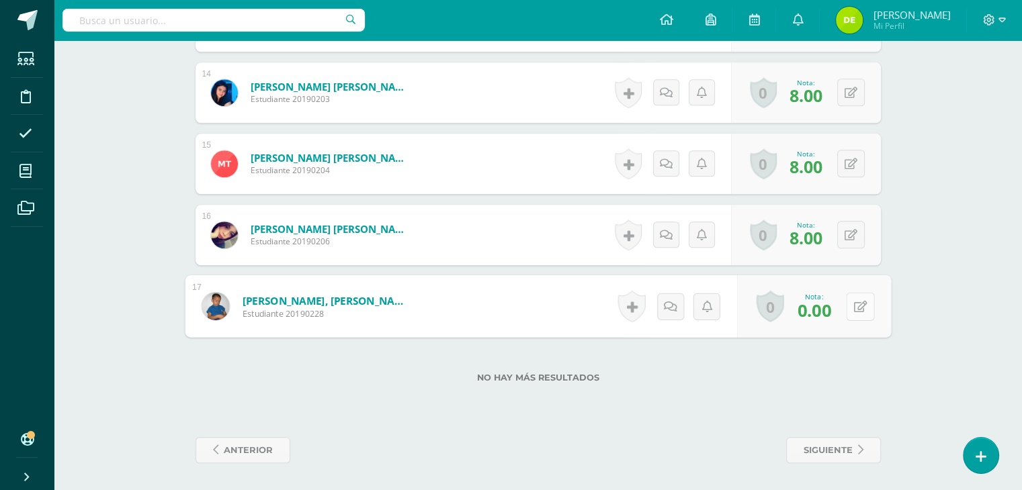
click at [850, 310] on button at bounding box center [860, 306] width 28 height 28
type input "7"
click at [817, 304] on link at bounding box center [824, 311] width 27 height 27
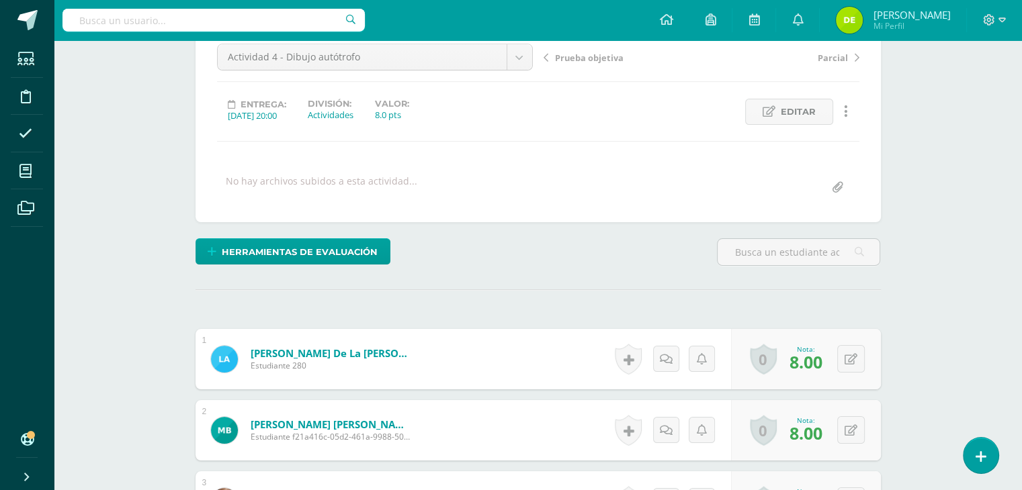
scroll to position [0, 0]
